Goal: Navigation & Orientation: Understand site structure

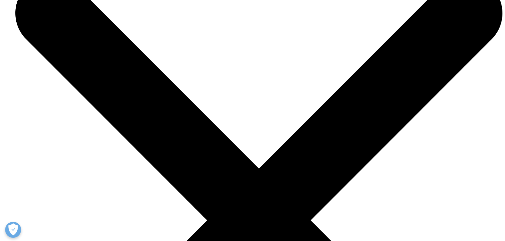
scroll to position [721, 0]
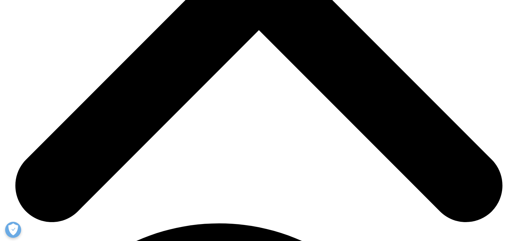
scroll to position [976, 0]
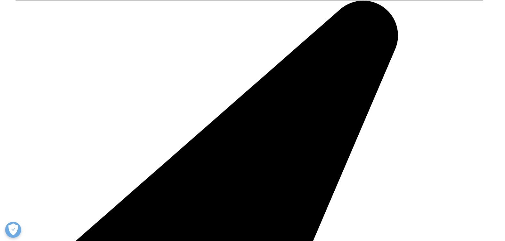
scroll to position [880, 0]
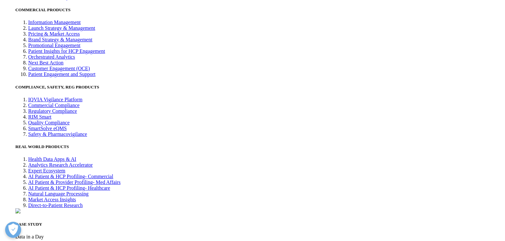
scroll to position [1625, 0]
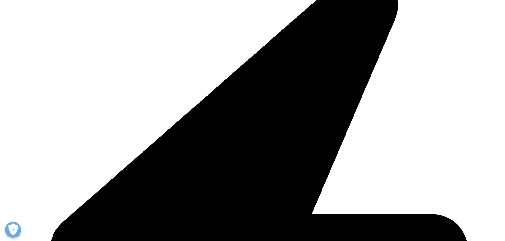
scroll to position [334, 0]
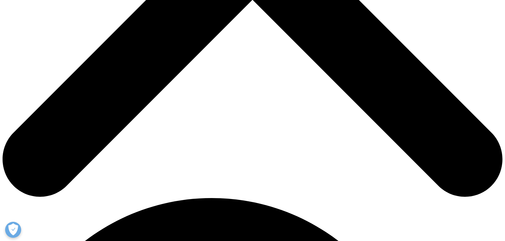
scroll to position [320, 0]
